Goal: Transaction & Acquisition: Purchase product/service

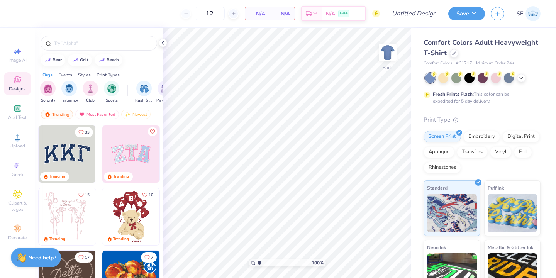
click at [449, 53] on div "Comfort Colors Adult Heavyweight T-Shirt" at bounding box center [482, 47] width 117 height 21
click at [454, 53] on icon at bounding box center [454, 53] width 4 height 4
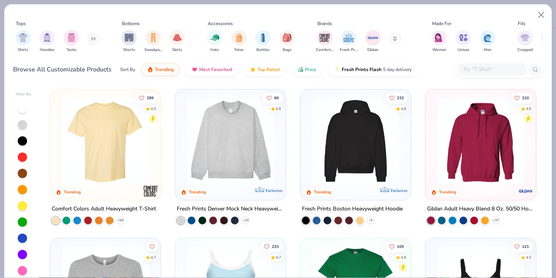
click at [242, 141] on img at bounding box center [230, 140] width 95 height 87
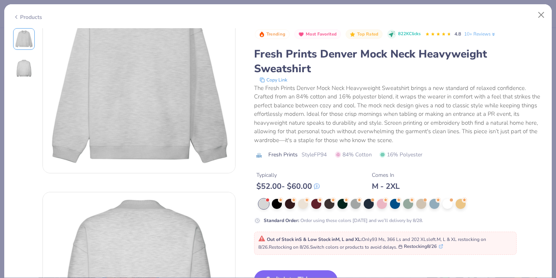
scroll to position [50, 0]
click at [436, 204] on div at bounding box center [435, 203] width 10 height 10
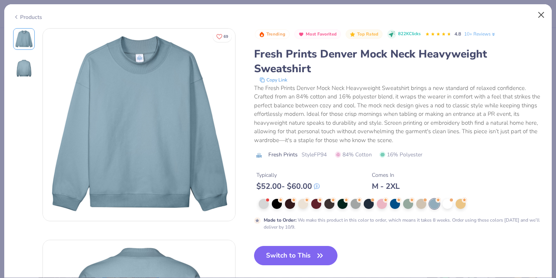
click at [544, 14] on button "Close" at bounding box center [541, 15] width 15 height 15
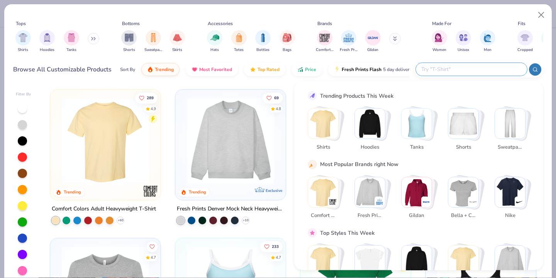
click at [481, 67] on input "text" at bounding box center [471, 69] width 101 height 9
type input "mockneck"
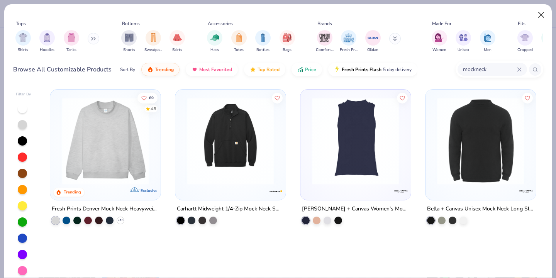
click at [540, 12] on button "Close" at bounding box center [541, 15] width 15 height 15
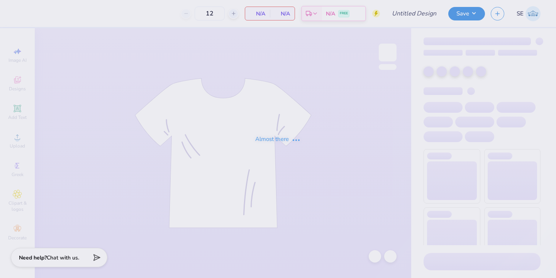
type input "30"
type input "chi phi rush tees"
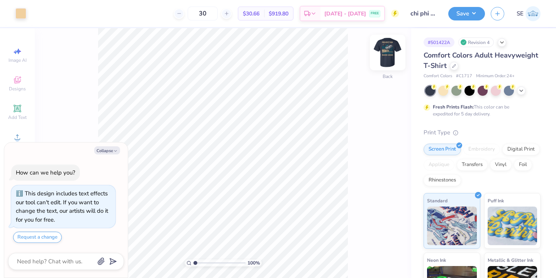
click at [391, 58] on img at bounding box center [387, 52] width 31 height 31
click at [108, 151] on button "Collapse" at bounding box center [107, 150] width 26 height 8
type textarea "x"
